Goal: Transaction & Acquisition: Purchase product/service

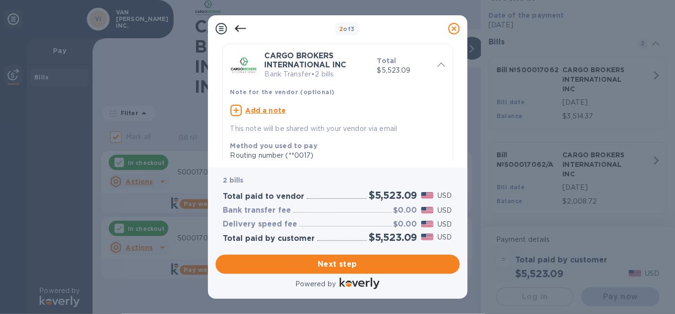
scroll to position [48, 0]
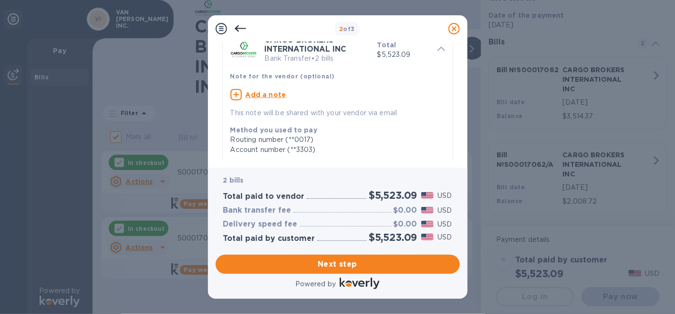
click at [235, 93] on icon at bounding box center [235, 94] width 11 height 11
click at [244, 94] on textarea at bounding box center [329, 96] width 199 height 8
paste textarea "Replaces voided ck# 211199 [DATE]"
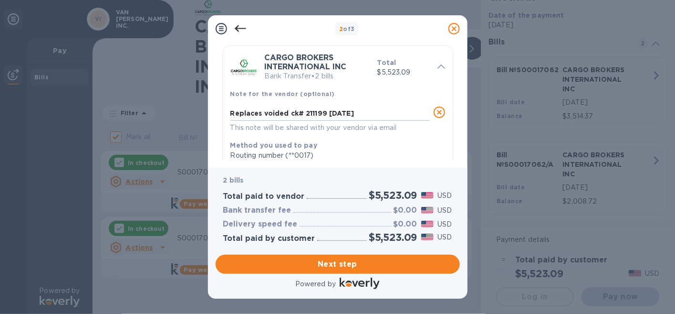
scroll to position [0, 0]
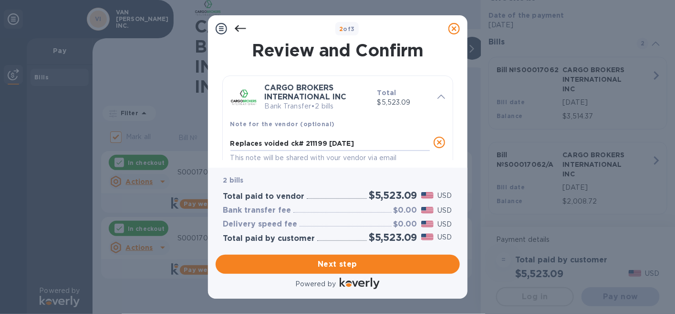
type textarea "Replaces voided ck# 211199 [DATE]"
click at [329, 263] on span "Next step" at bounding box center [337, 263] width 229 height 11
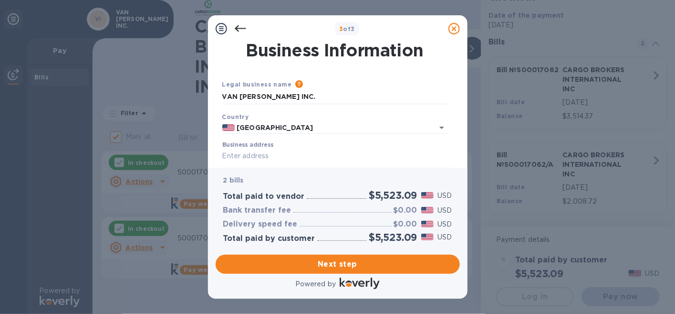
scroll to position [48, 0]
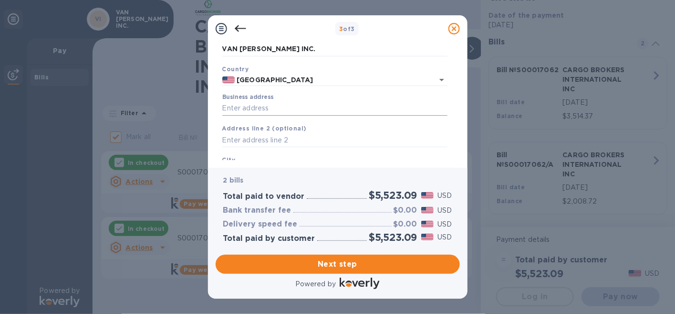
click at [260, 110] on input "Business address" at bounding box center [334, 108] width 225 height 14
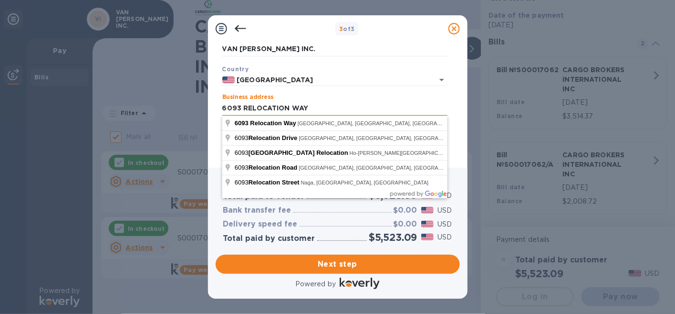
type input "6093 RELOCATION WAY"
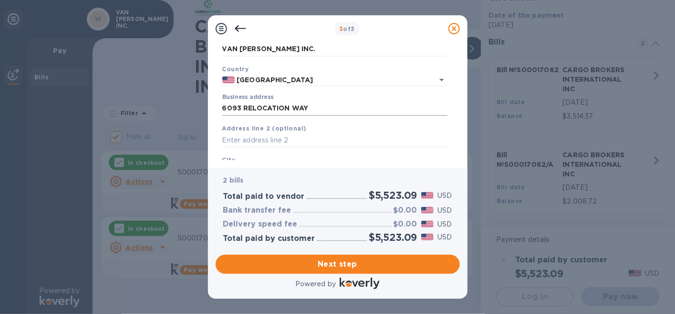
scroll to position [118, 0]
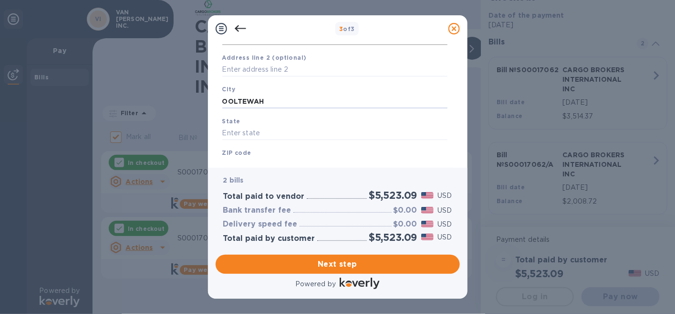
type input "OOLTEWAH"
type input "TN"
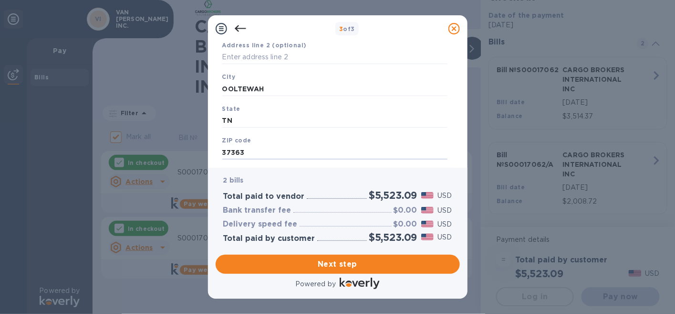
type input "37363"
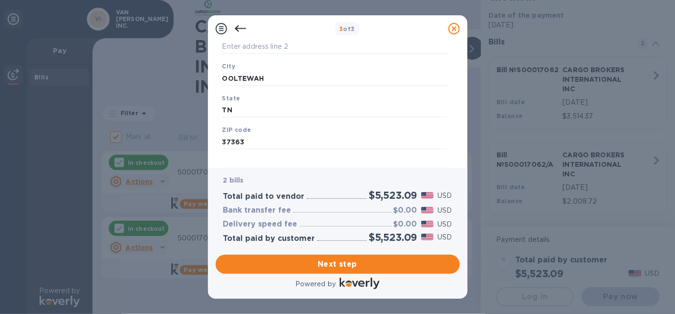
scroll to position [153, 0]
click at [301, 261] on span "Next step" at bounding box center [337, 263] width 229 height 11
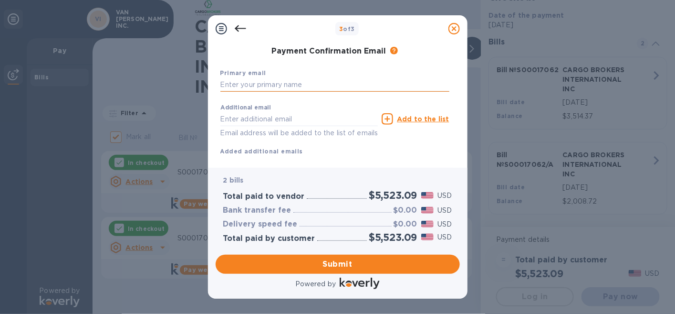
click at [249, 84] on input "text" at bounding box center [334, 85] width 229 height 14
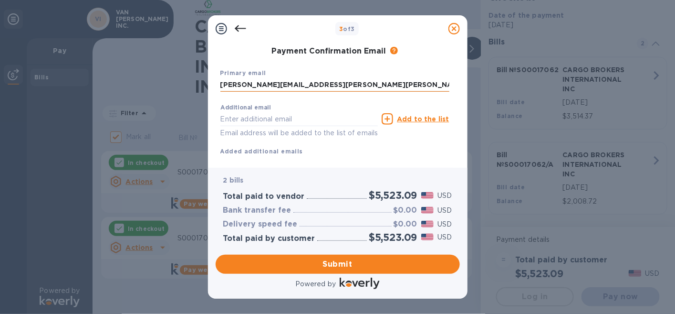
type input "[PERSON_NAME][EMAIL_ADDRESS][PERSON_NAME][PERSON_NAME][DOMAIN_NAME]"
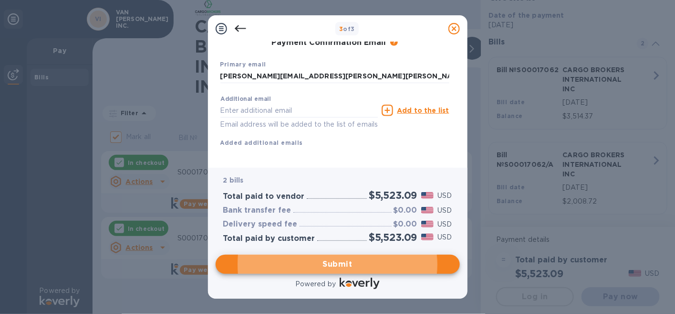
scroll to position [176, 0]
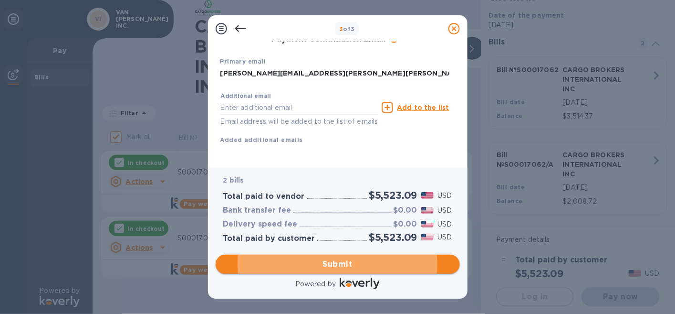
click at [334, 262] on span "Submit" at bounding box center [337, 263] width 229 height 11
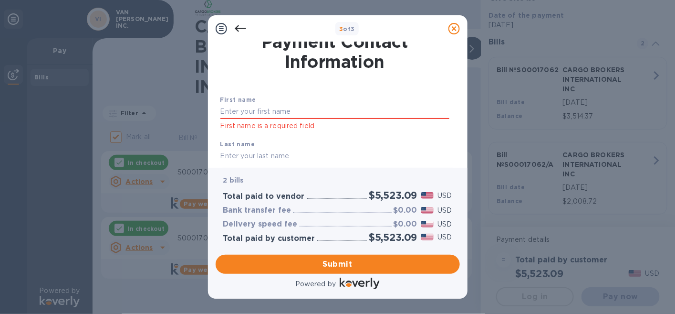
scroll to position [0, 0]
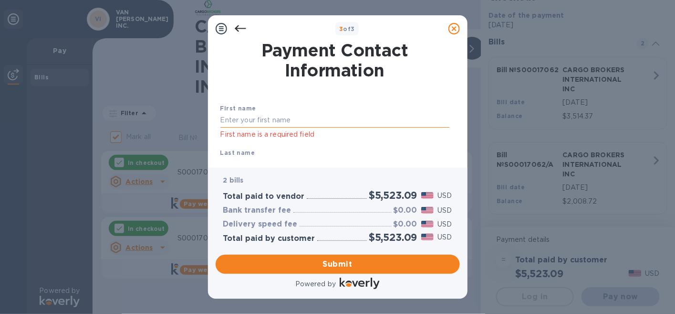
click at [275, 115] on input "text" at bounding box center [334, 120] width 229 height 14
type input "[PERSON_NAME]"
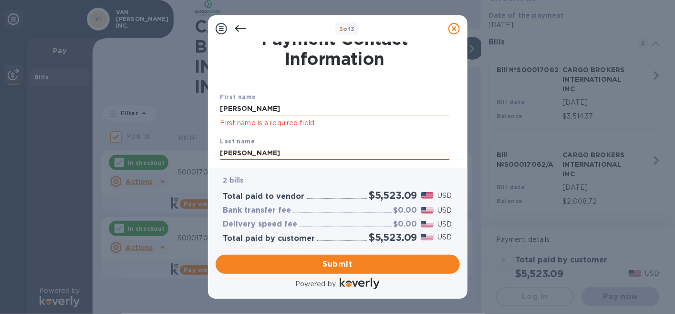
type input "[PERSON_NAME]"
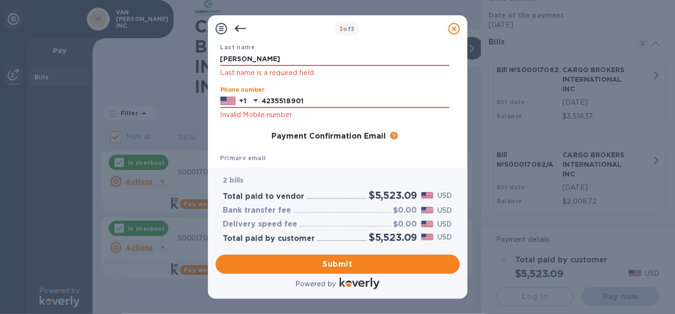
type input "4235518901"
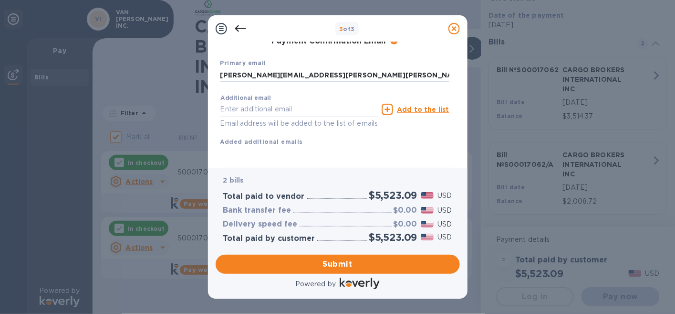
scroll to position [213, 0]
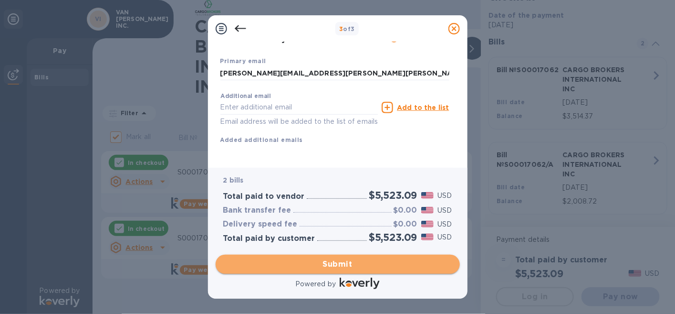
click at [328, 264] on span "Submit" at bounding box center [337, 263] width 229 height 11
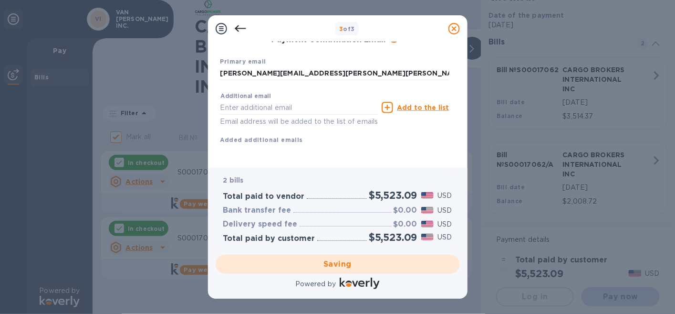
checkbox input "false"
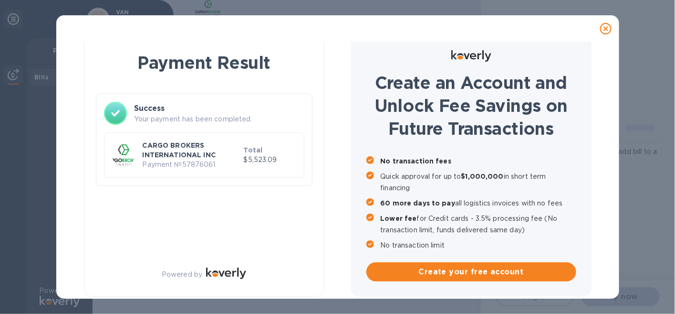
scroll to position [9, 0]
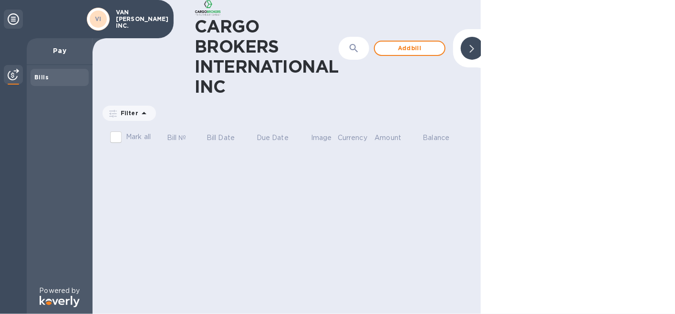
click at [407, 16] on div "CARGO BROKERS INTERNATIONAL INC ​ Add bill" at bounding box center [287, 48] width 388 height 96
click at [361, 201] on div "CARGO BROKERS INTERNATIONAL INC ​ Add bill Filter Amount Mark all Bill № Bill D…" at bounding box center [287, 157] width 388 height 314
click at [469, 46] on div at bounding box center [472, 48] width 23 height 23
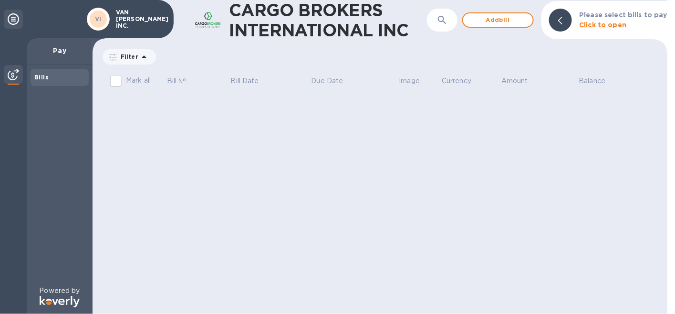
click at [10, 19] on icon at bounding box center [13, 18] width 11 height 11
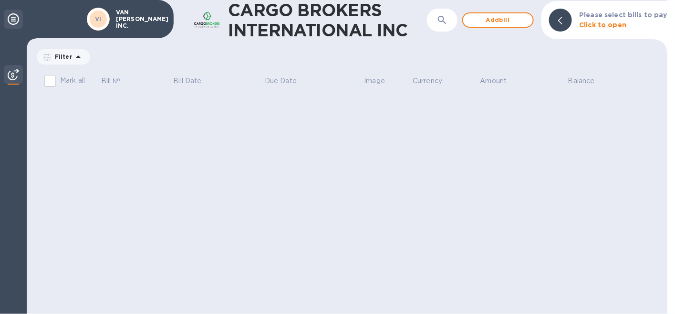
click at [13, 17] on icon at bounding box center [13, 18] width 11 height 11
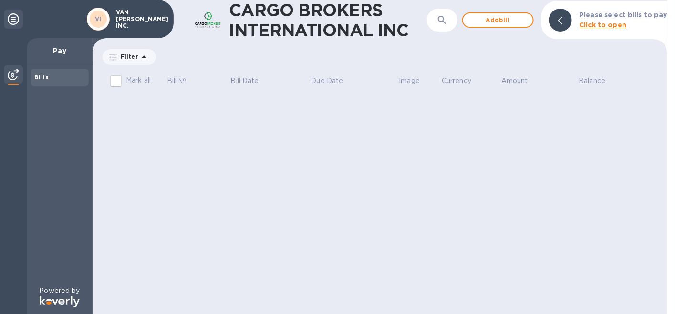
click at [143, 16] on p "VAN [PERSON_NAME] INC." at bounding box center [140, 19] width 48 height 20
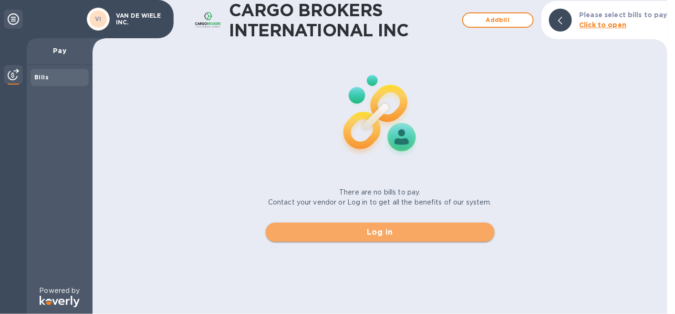
click at [382, 231] on span "Log in" at bounding box center [380, 231] width 214 height 11
